Goal: Information Seeking & Learning: Learn about a topic

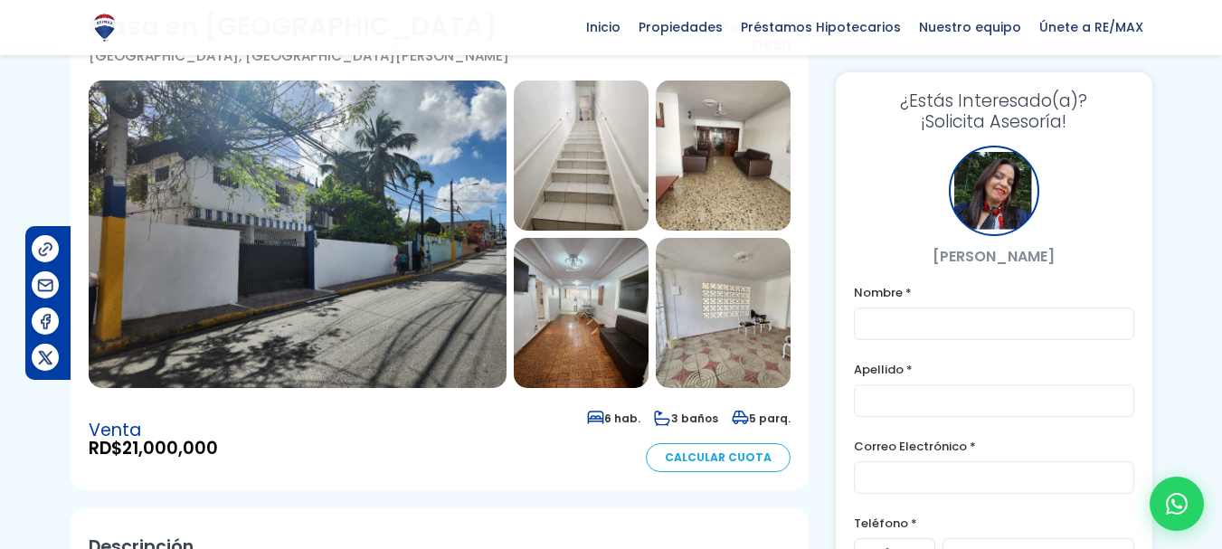
scroll to position [123, 0]
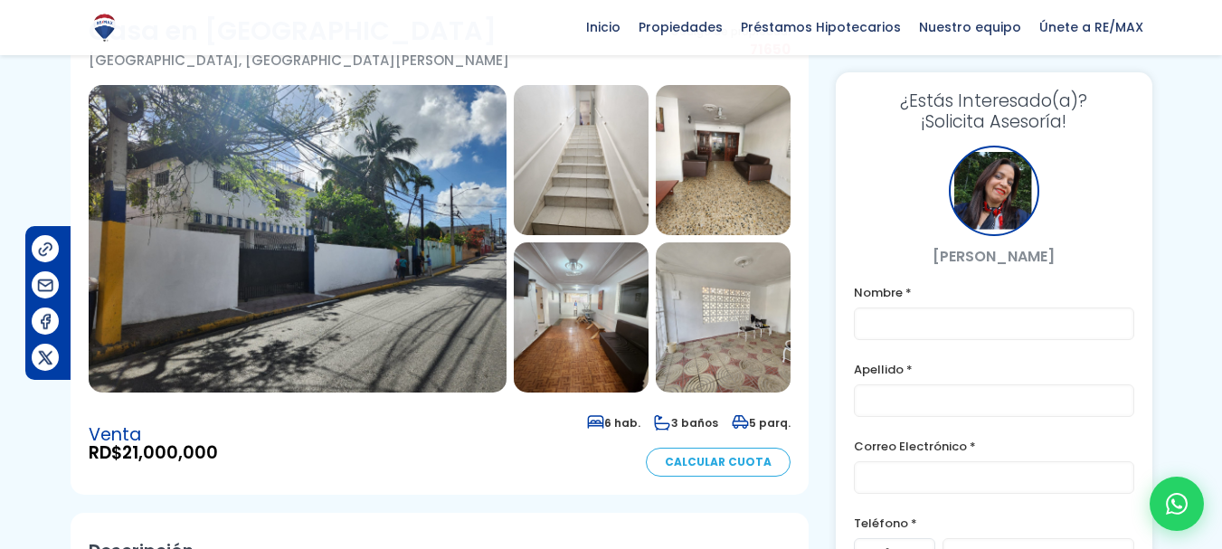
click at [363, 244] on img at bounding box center [298, 239] width 418 height 308
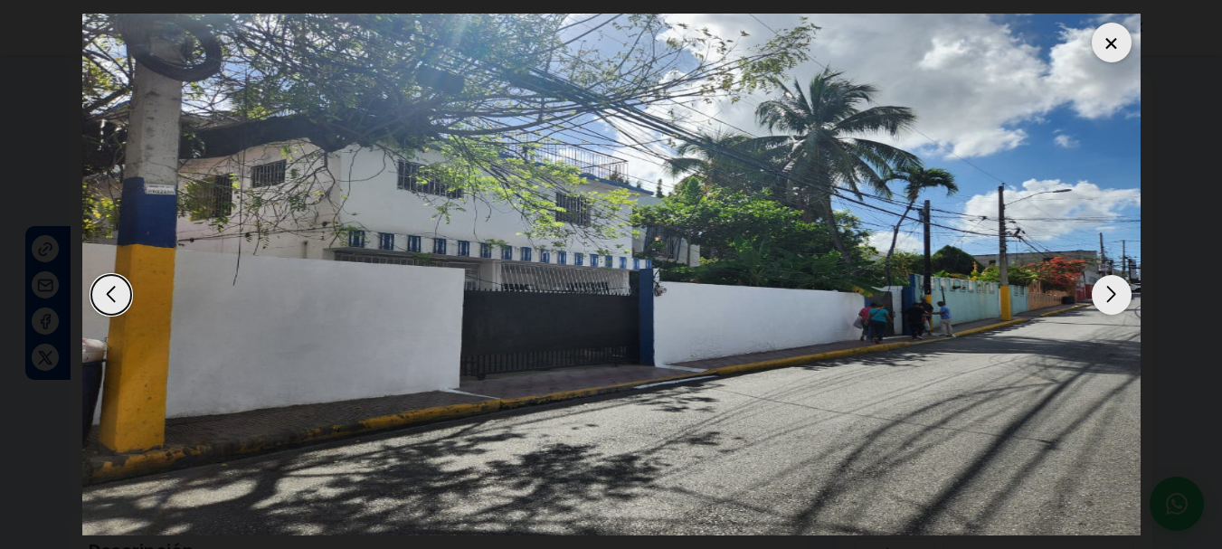
click at [1114, 43] on div at bounding box center [1112, 43] width 40 height 40
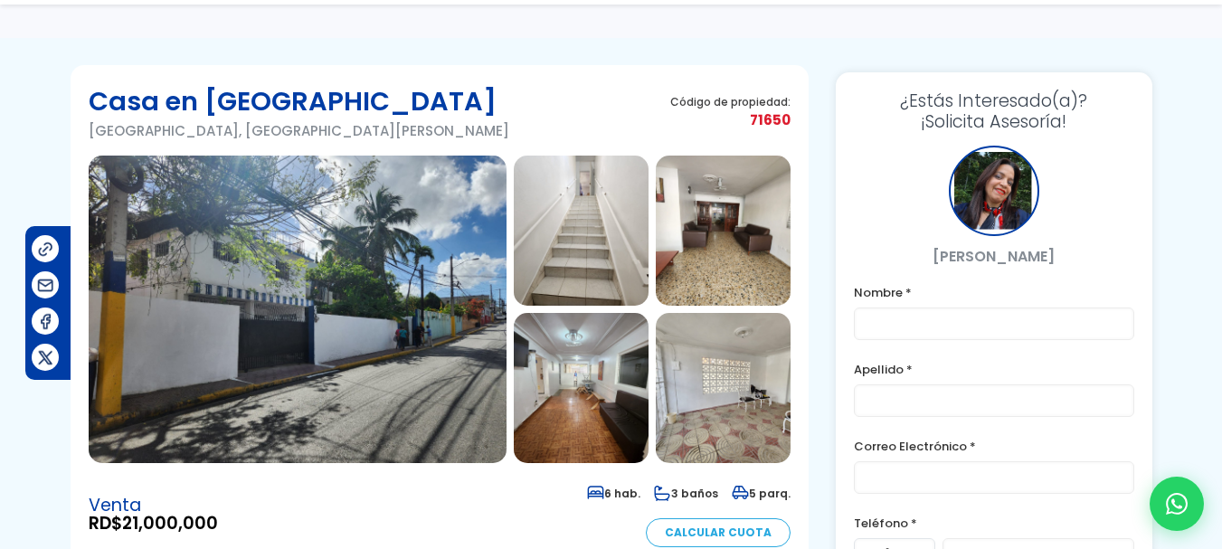
scroll to position [57, 0]
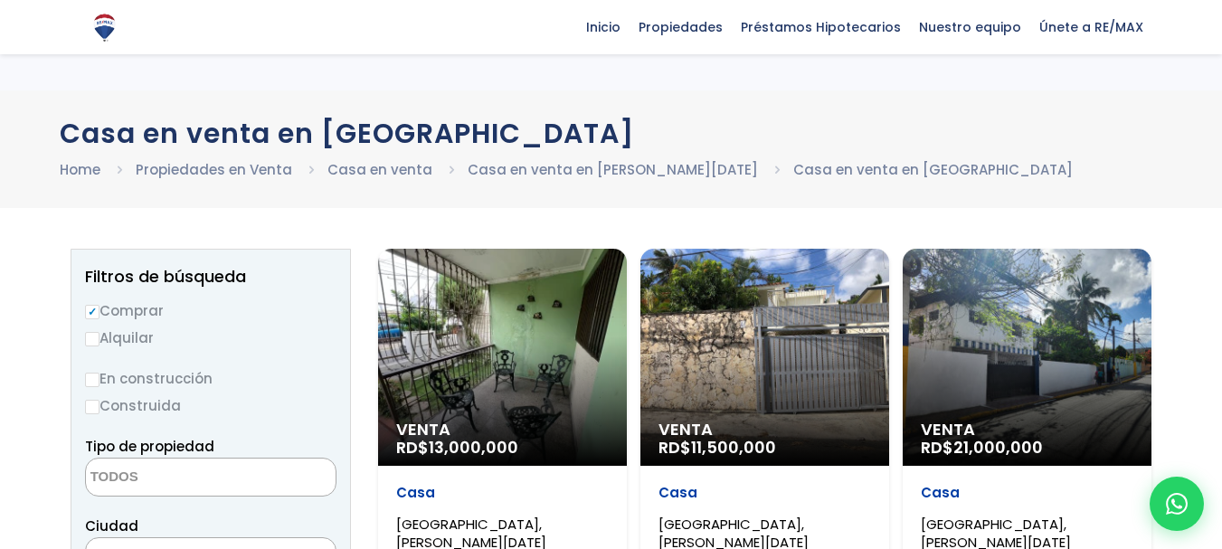
select select
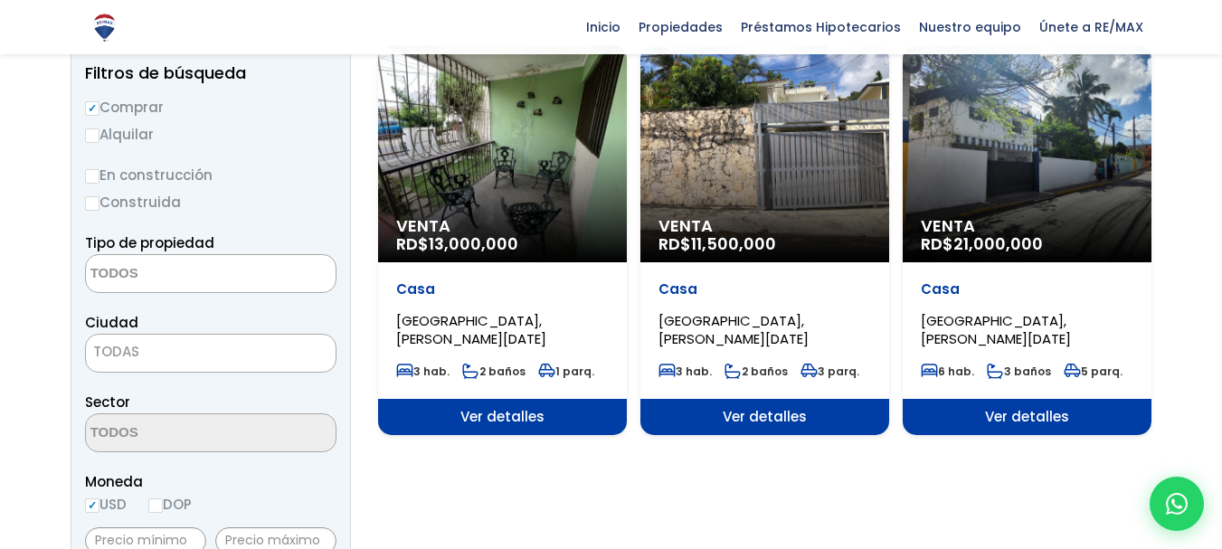
click at [760, 139] on div "Venta RD$ 11,500,000" at bounding box center [765, 153] width 249 height 217
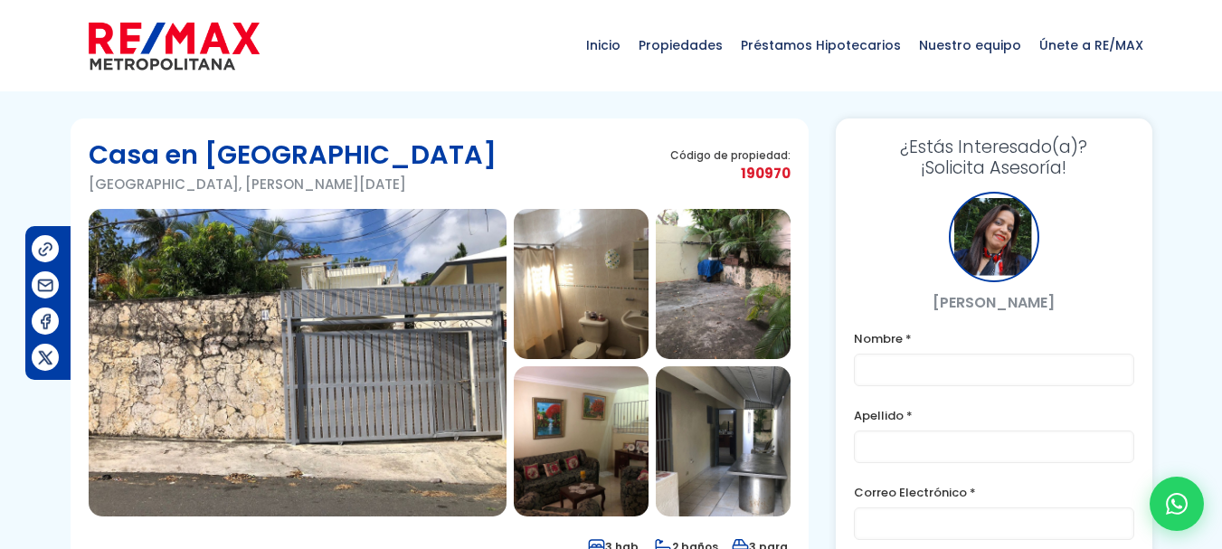
scroll to position [24, 0]
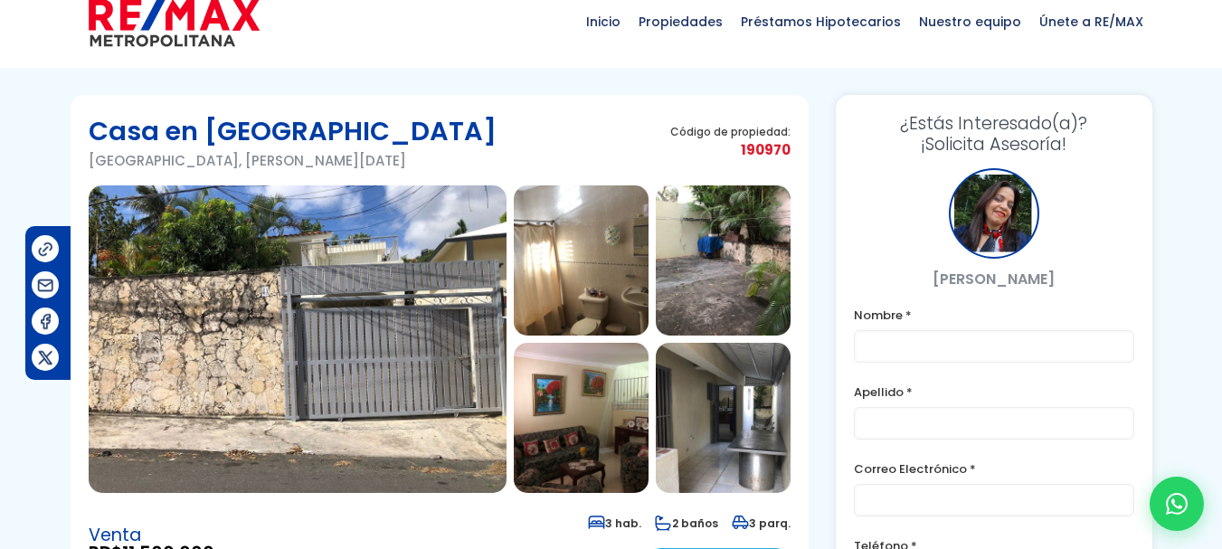
drag, startPoint x: 1235, startPoint y: 66, endPoint x: 1211, endPoint y: 73, distance: 24.6
click at [1211, 73] on html "X Inicio Propiedades Préstamos Hipotecarios Calculadora de préstamos Nuestro eq…" at bounding box center [611, 250] width 1222 height 549
click at [366, 330] on img at bounding box center [298, 339] width 418 height 308
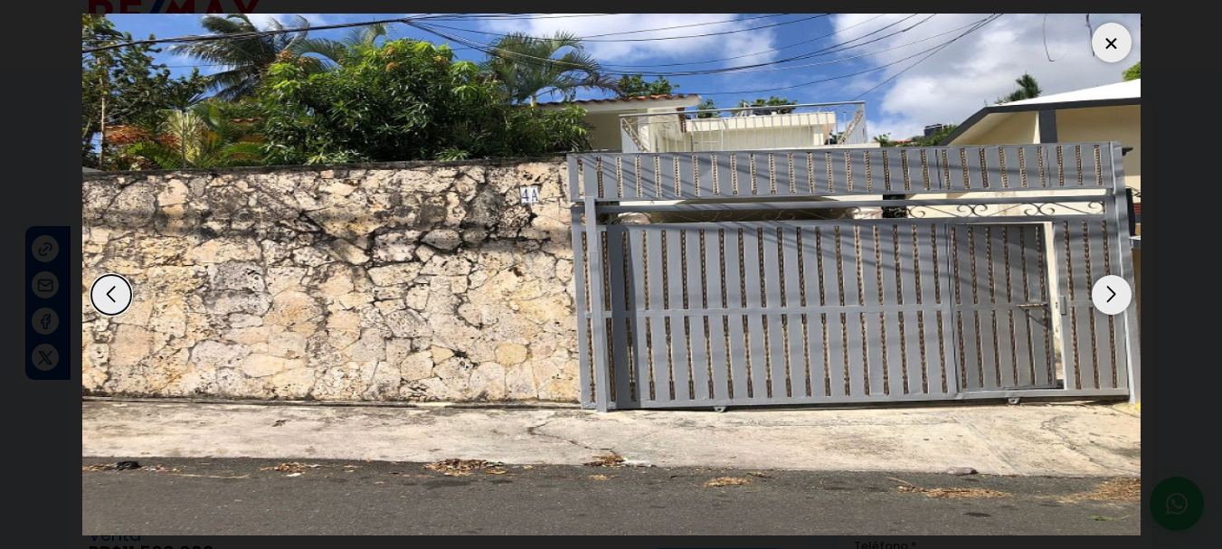
click at [1108, 43] on div at bounding box center [1112, 43] width 40 height 40
